Goal: Check status

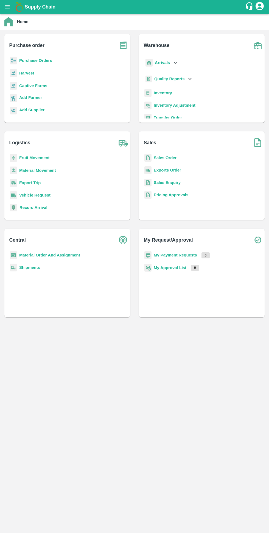
click at [170, 255] on b "My Payment Requests" at bounding box center [175, 255] width 43 height 4
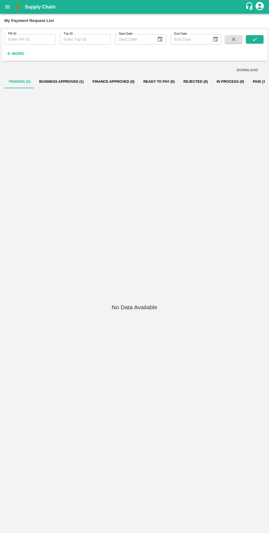
click at [51, 85] on button "Business Approved (1)" at bounding box center [61, 81] width 53 height 13
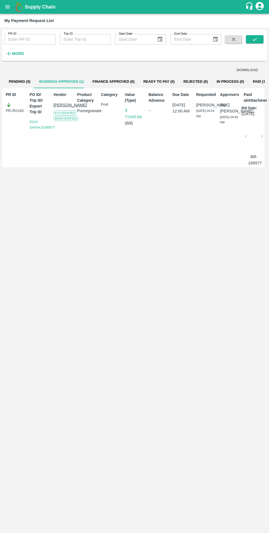
click at [17, 113] on div "PR-251162" at bounding box center [16, 108] width 20 height 12
